Goal: Information Seeking & Learning: Learn about a topic

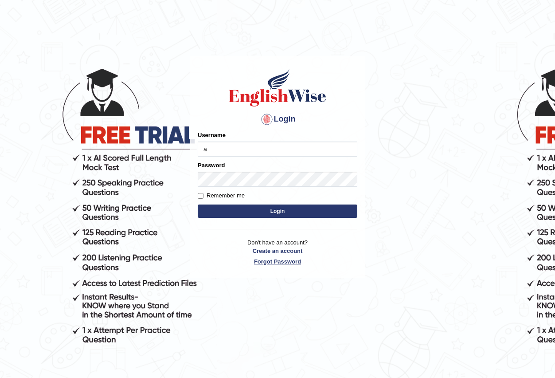
type input "Antonio2024"
click at [271, 209] on button "Login" at bounding box center [278, 210] width 160 height 13
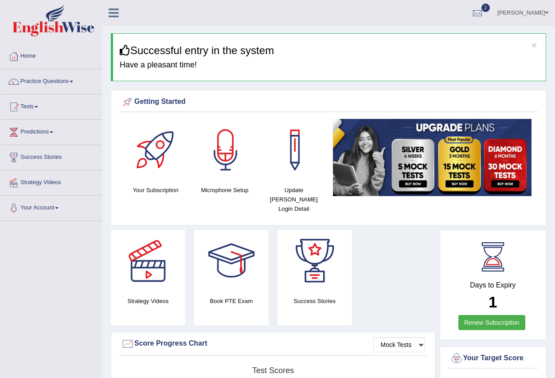
click at [38, 105] on link "Tests" at bounding box center [50, 105] width 101 height 22
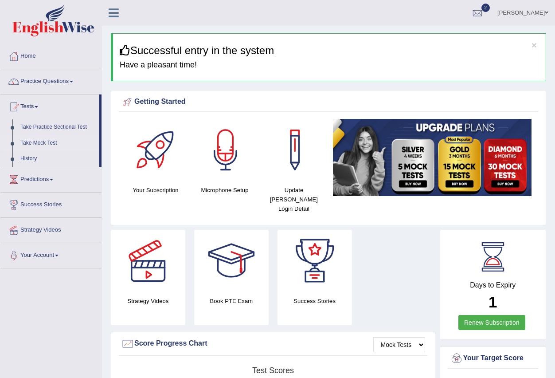
click at [41, 141] on link "Take Mock Test" at bounding box center [57, 143] width 83 height 16
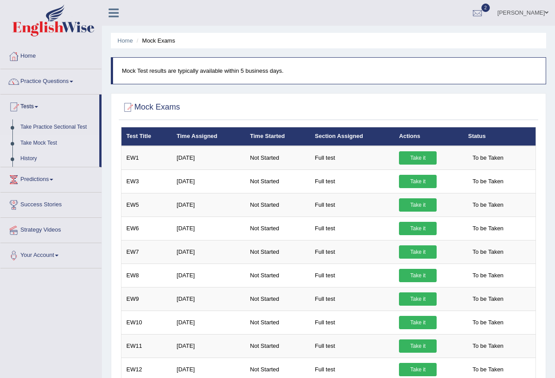
click at [27, 158] on link "History" at bounding box center [57, 159] width 83 height 16
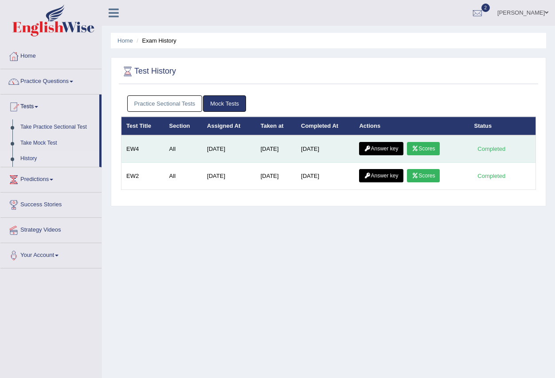
click at [428, 149] on link "Scores" at bounding box center [423, 148] width 33 height 13
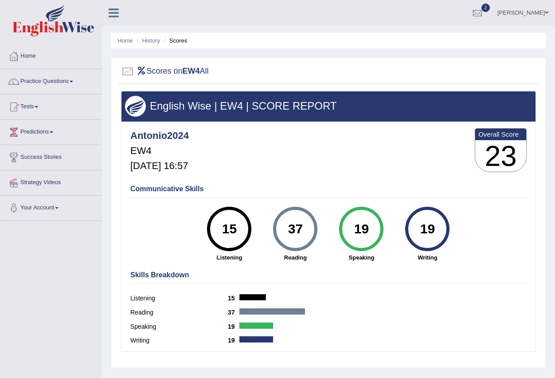
click at [72, 80] on link "Practice Questions" at bounding box center [50, 80] width 101 height 22
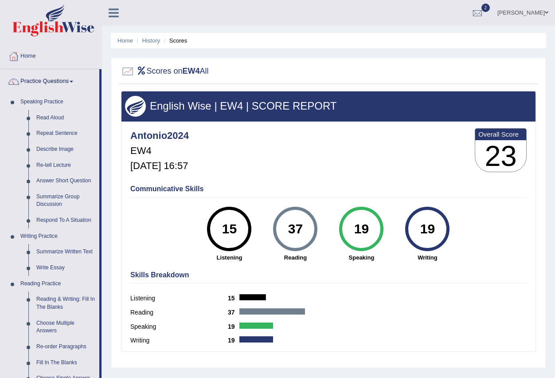
click at [73, 82] on span at bounding box center [72, 82] width 4 height 2
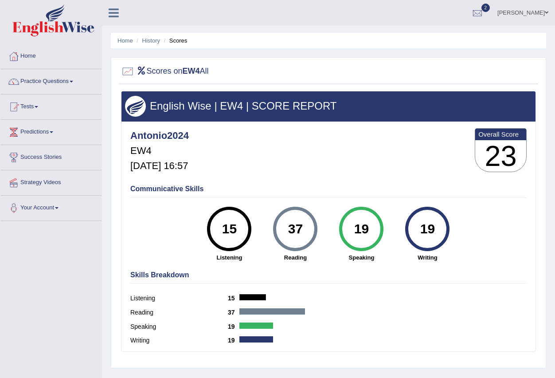
click at [39, 105] on link "Tests" at bounding box center [50, 105] width 101 height 22
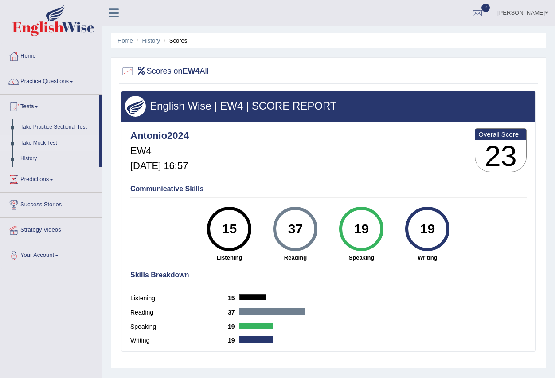
click at [51, 144] on link "Take Mock Test" at bounding box center [57, 143] width 83 height 16
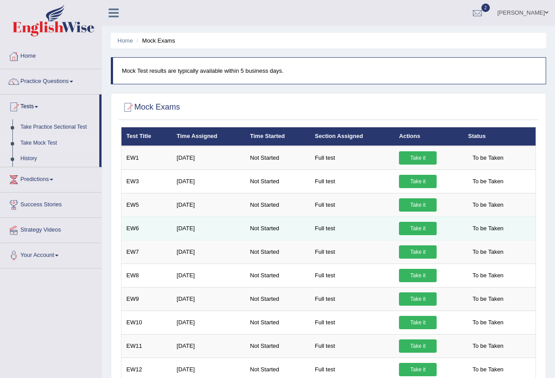
click at [418, 226] on link "Take it" at bounding box center [418, 228] width 38 height 13
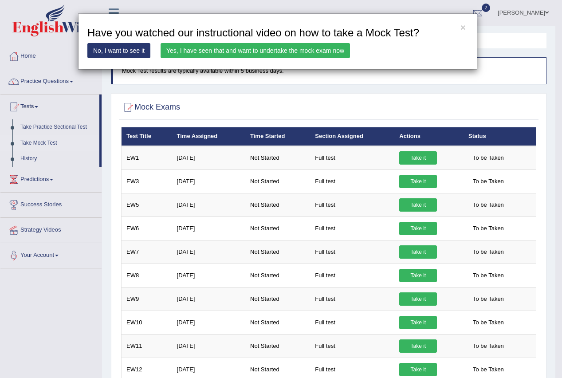
click at [254, 49] on link "Yes, I have seen that and want to undertake the mock exam now" at bounding box center [254, 50] width 189 height 15
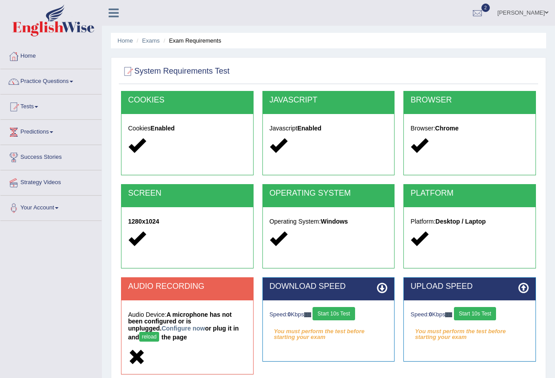
scroll to position [88, 0]
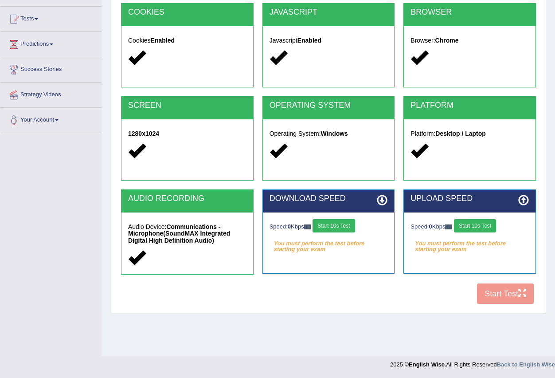
click at [338, 224] on button "Start 10s Test" at bounding box center [334, 225] width 42 height 13
click at [487, 224] on div "Speed: 0 Kbps Start 10s Test" at bounding box center [470, 227] width 118 height 16
click at [487, 224] on button "Start 10s Test" at bounding box center [475, 225] width 42 height 13
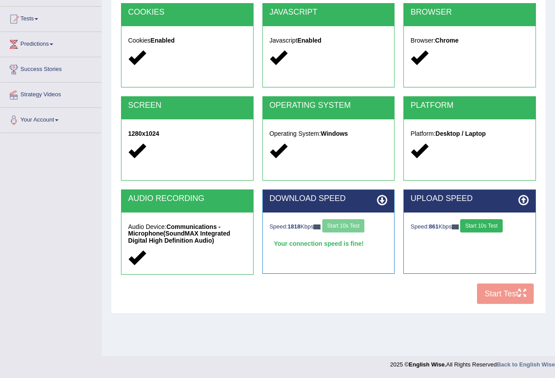
click at [345, 226] on div "Speed: 1818 Kbps Start 10s Test" at bounding box center [329, 227] width 118 height 16
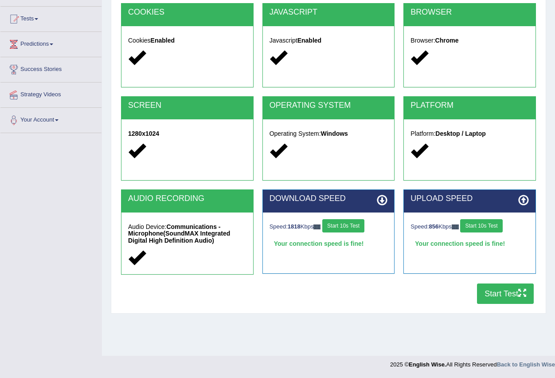
click at [507, 294] on button "Start Test" at bounding box center [505, 293] width 57 height 20
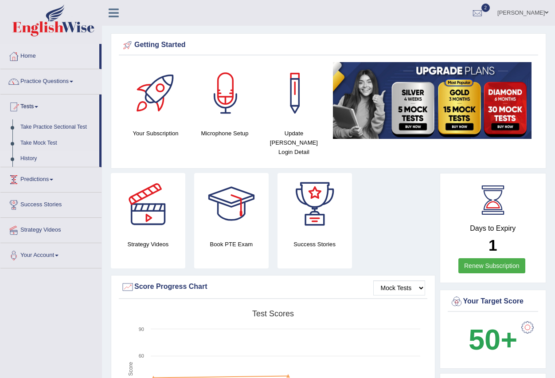
click at [30, 158] on link "History" at bounding box center [57, 159] width 83 height 16
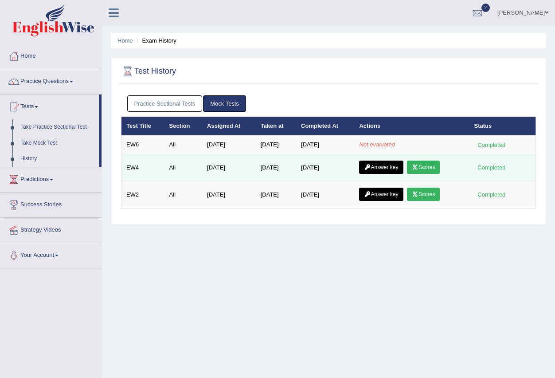
click at [431, 164] on link "Scores" at bounding box center [423, 166] width 33 height 13
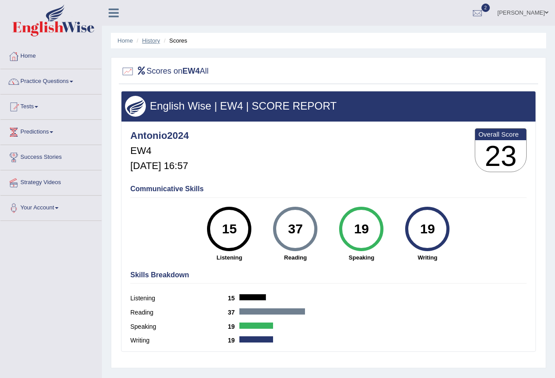
click at [150, 40] on link "History" at bounding box center [151, 40] width 18 height 7
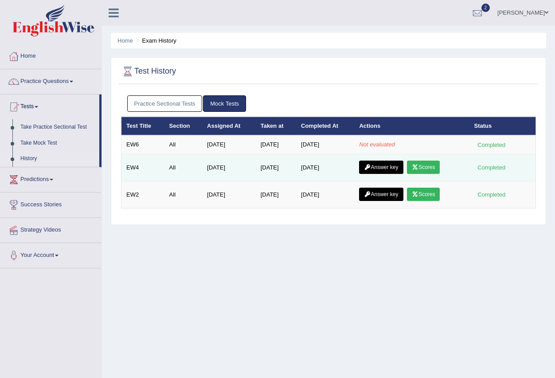
click at [379, 164] on link "Answer key" at bounding box center [381, 166] width 44 height 13
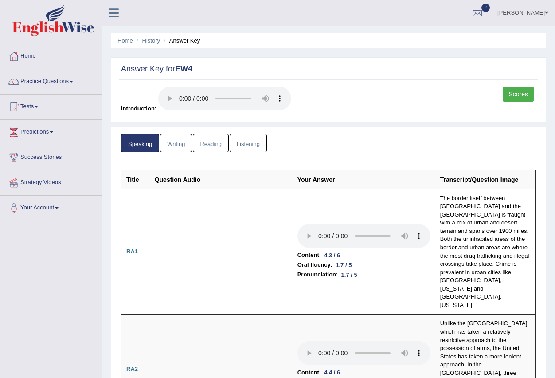
click at [168, 141] on link "Writing" at bounding box center [176, 143] width 32 height 18
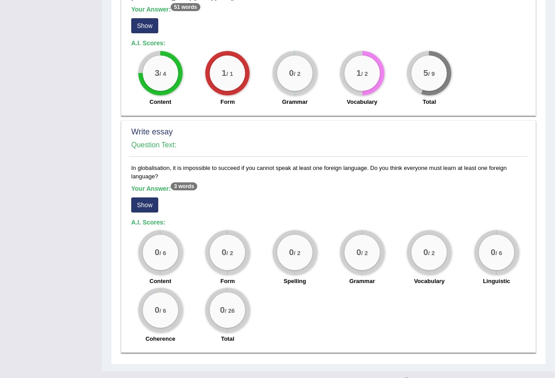
scroll to position [669, 0]
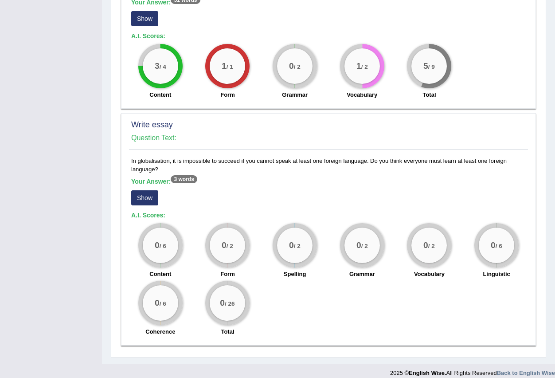
click at [141, 190] on button "Show" at bounding box center [144, 197] width 27 height 15
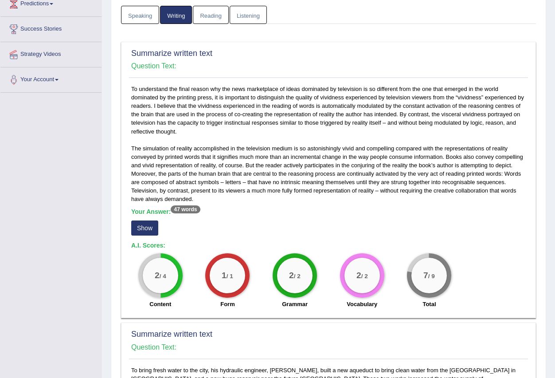
scroll to position [0, 0]
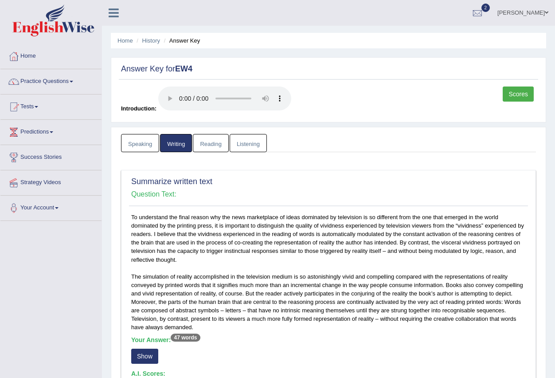
click at [195, 147] on link "Reading" at bounding box center [210, 143] width 35 height 18
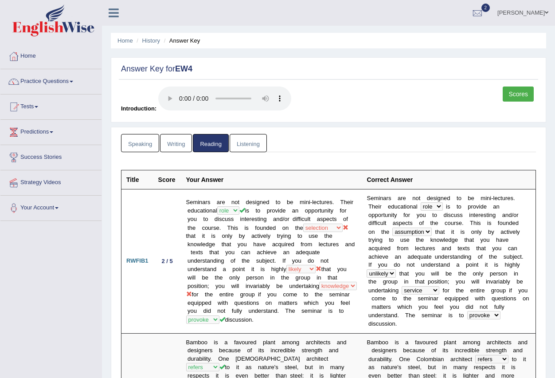
click at [244, 148] on link "Listening" at bounding box center [248, 143] width 37 height 18
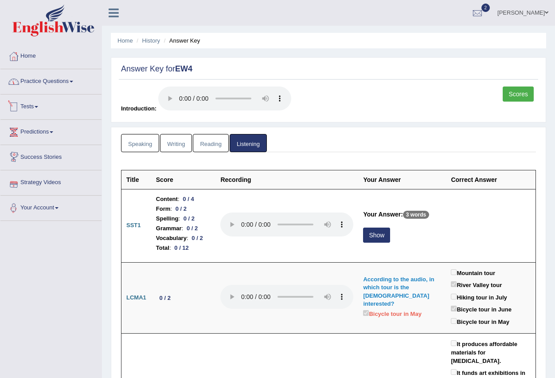
click at [54, 81] on link "Practice Questions" at bounding box center [50, 80] width 101 height 22
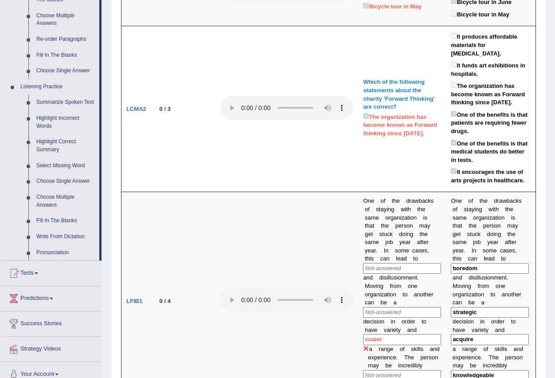
scroll to position [355, 0]
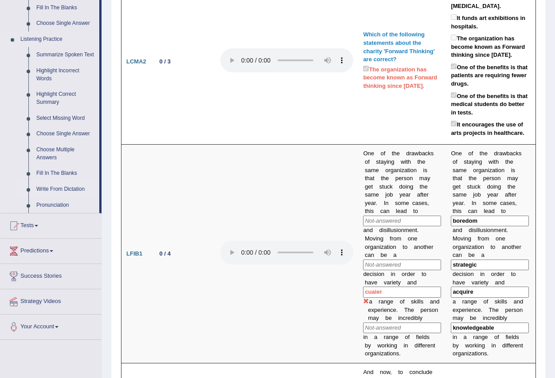
click at [60, 190] on link "Write From Dictation" at bounding box center [65, 189] width 67 height 16
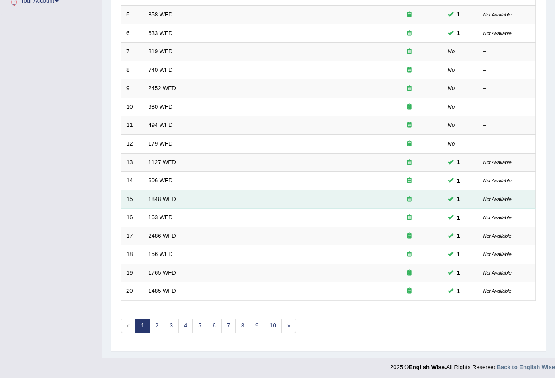
scroll to position [209, 0]
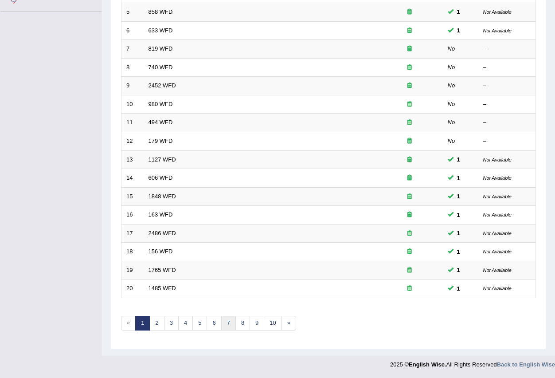
click at [229, 320] on link "7" at bounding box center [228, 323] width 15 height 15
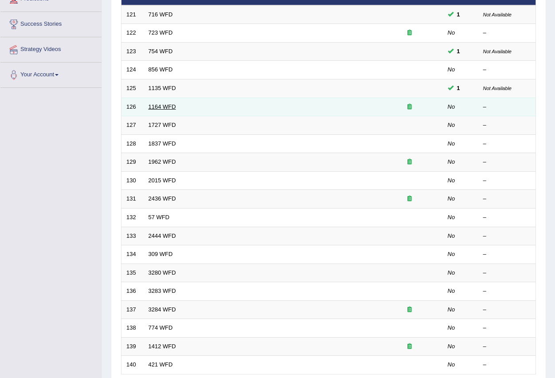
click at [164, 106] on link "1164 WFD" at bounding box center [162, 106] width 27 height 7
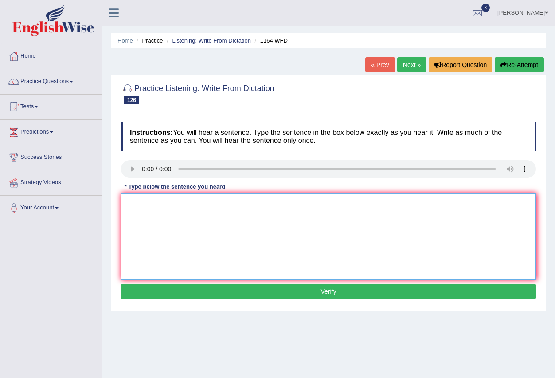
click at [142, 213] on textarea at bounding box center [328, 236] width 415 height 86
click at [132, 202] on textarea "Ofcorses" at bounding box center [328, 236] width 415 height 86
click at [133, 203] on textarea "Ofcorses" at bounding box center [328, 236] width 415 height 86
click at [172, 205] on textarea "Of corses" at bounding box center [328, 236] width 415 height 86
type textarea "Of corses diferent."
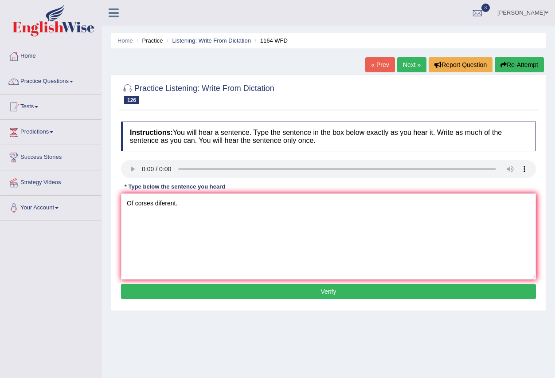
click at [328, 286] on button "Verify" at bounding box center [328, 291] width 415 height 15
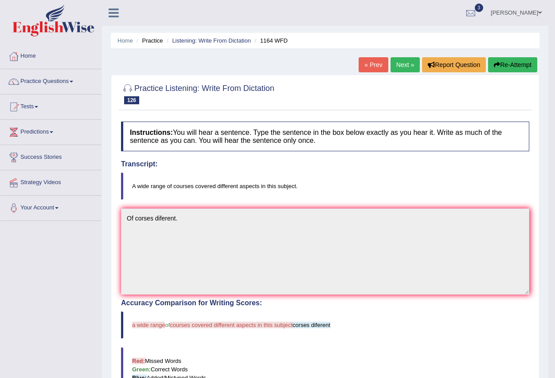
click at [403, 66] on link "Next »" at bounding box center [405, 64] width 29 height 15
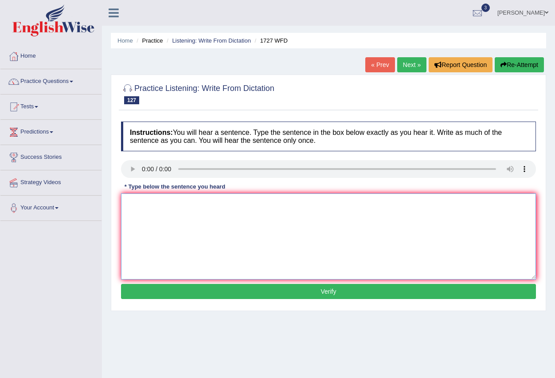
click at [158, 214] on textarea at bounding box center [328, 236] width 415 height 86
type textarea "The university rinovation."
click at [322, 292] on button "Verify" at bounding box center [328, 291] width 415 height 15
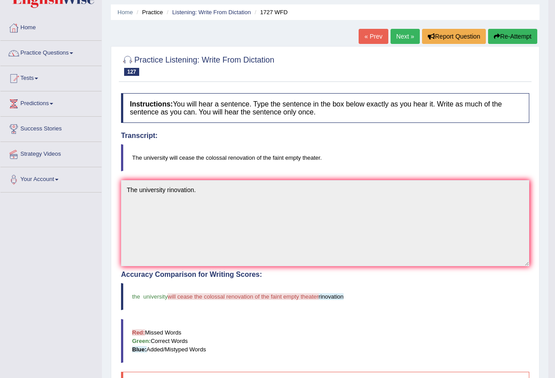
scroll to position [44, 0]
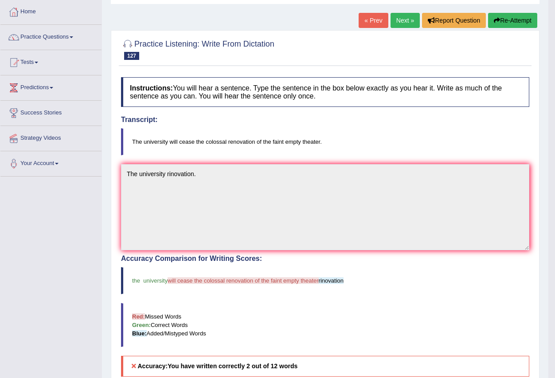
click at [405, 20] on link "Next »" at bounding box center [405, 20] width 29 height 15
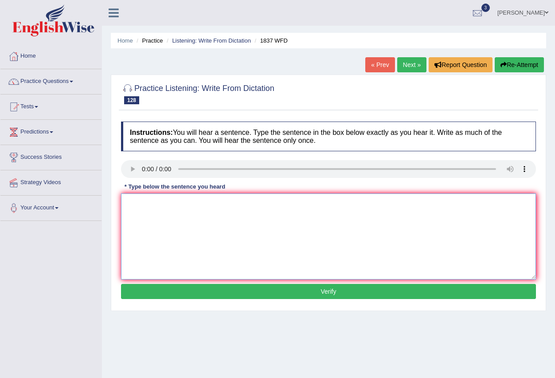
click at [141, 208] on textarea at bounding box center [328, 236] width 415 height 86
click at [401, 63] on link "Next »" at bounding box center [411, 64] width 29 height 15
click at [147, 205] on textarea at bounding box center [328, 236] width 415 height 86
type textarea "Please not at the seminar."
click at [324, 287] on button "Verify" at bounding box center [328, 291] width 415 height 15
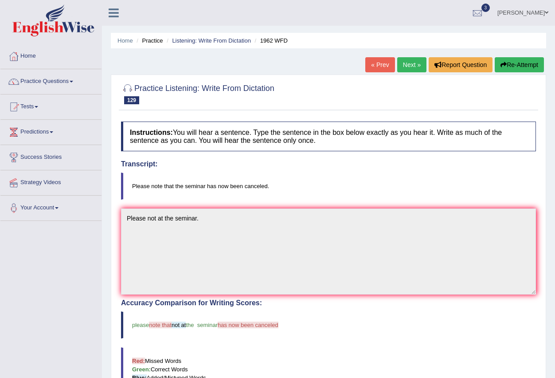
click at [406, 63] on link "Next »" at bounding box center [411, 64] width 29 height 15
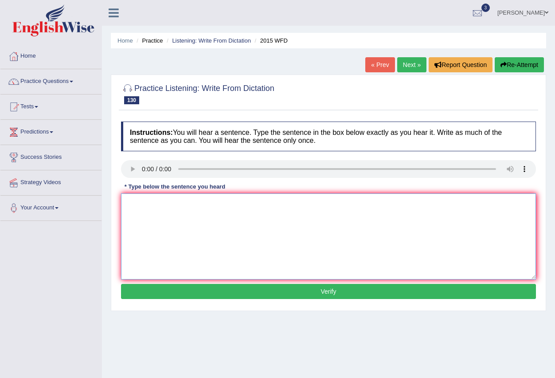
click at [149, 217] on textarea at bounding box center [328, 236] width 415 height 86
click at [145, 205] on textarea at bounding box center [328, 236] width 415 height 86
click at [147, 203] on textarea "The is icosistem balance" at bounding box center [328, 236] width 415 height 86
click at [201, 208] on textarea "The is ecosistem balance" at bounding box center [328, 236] width 415 height 86
type textarea "The is ecosistem balance."
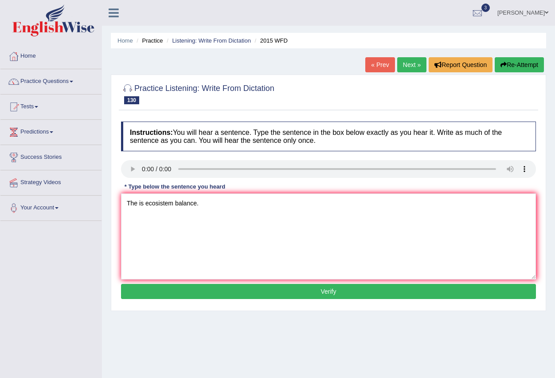
click at [291, 295] on button "Verify" at bounding box center [328, 291] width 415 height 15
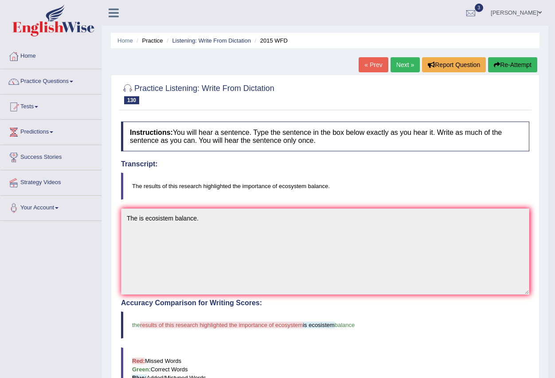
click at [394, 67] on link "Next »" at bounding box center [405, 64] width 29 height 15
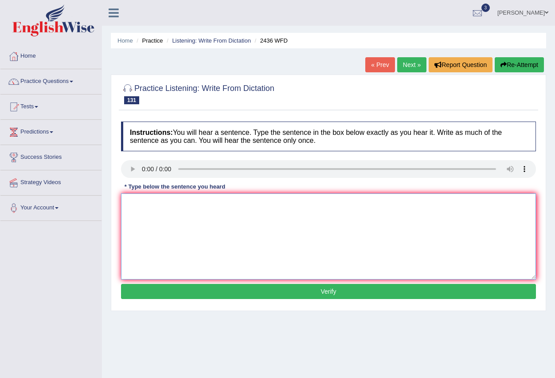
click at [142, 216] on textarea at bounding box center [328, 236] width 415 height 86
click at [147, 216] on textarea at bounding box center [328, 236] width 415 height 86
drag, startPoint x: 128, startPoint y: 188, endPoint x: 130, endPoint y: 207, distance: 18.7
click at [128, 203] on div "Instructions: You will hear a sentence. Type the sentence in the box below exac…" at bounding box center [328, 211] width 419 height 189
click at [136, 214] on textarea at bounding box center [328, 236] width 415 height 86
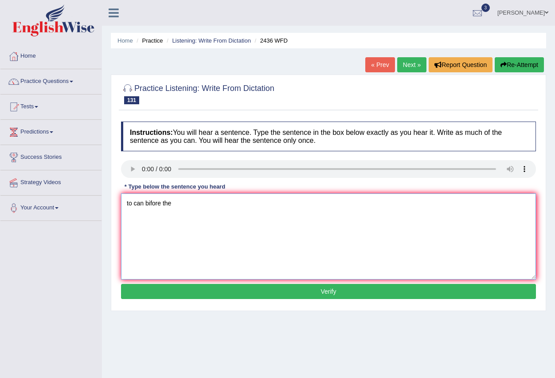
click at [150, 202] on textarea "to can bifore the" at bounding box center [328, 236] width 415 height 86
click at [176, 205] on textarea "to can before the" at bounding box center [328, 236] width 415 height 86
type textarea "to can before the line."
click at [327, 293] on button "Verify" at bounding box center [328, 291] width 415 height 15
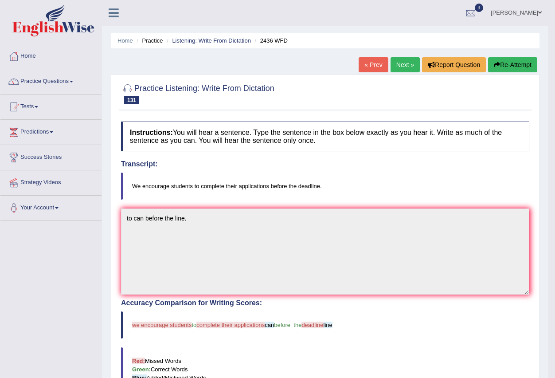
click at [399, 65] on link "Next »" at bounding box center [405, 64] width 29 height 15
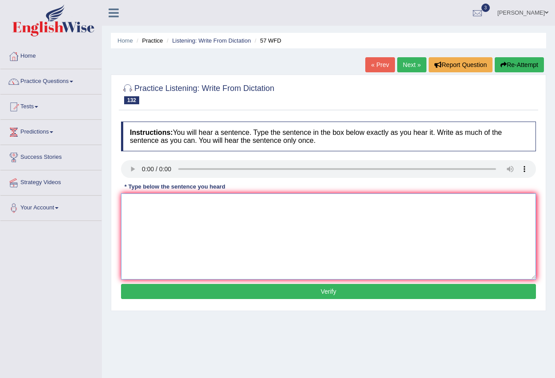
click at [149, 208] on textarea at bounding box center [328, 236] width 415 height 86
click at [406, 70] on link "Next »" at bounding box center [411, 64] width 29 height 15
click at [166, 216] on textarea at bounding box center [328, 236] width 415 height 86
click at [411, 63] on link "Next »" at bounding box center [411, 64] width 29 height 15
